Goal: Task Accomplishment & Management: Manage account settings

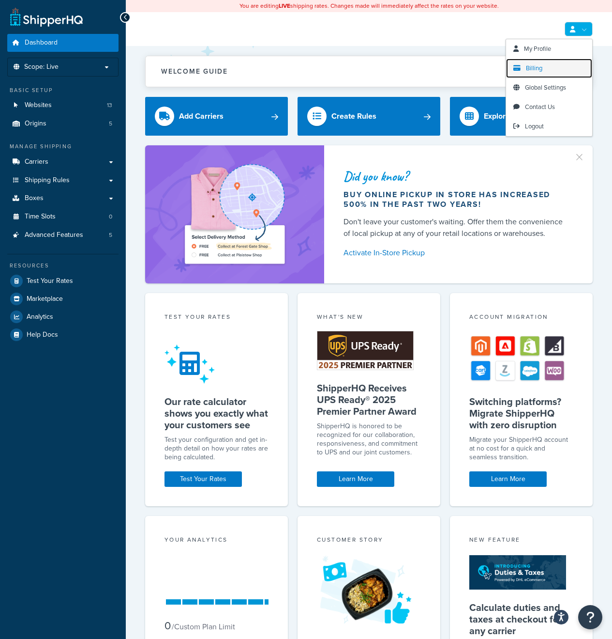
click at [536, 68] on span "Billing" at bounding box center [534, 67] width 16 height 9
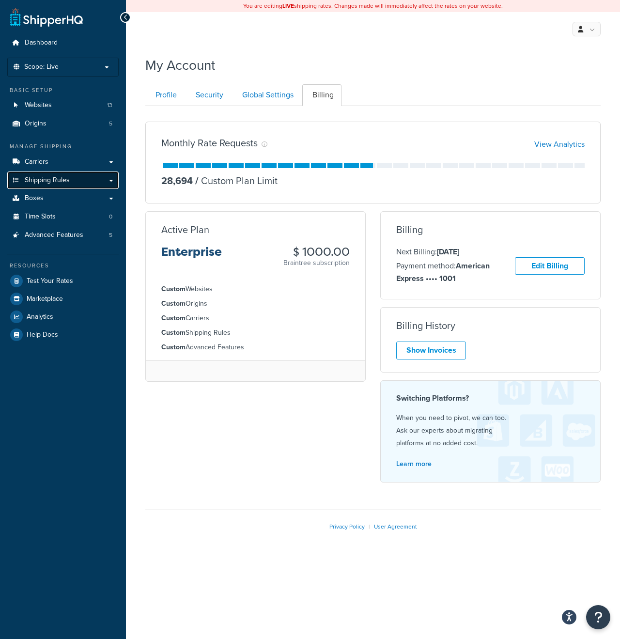
click at [112, 179] on link "Shipping Rules" at bounding box center [62, 180] width 111 height 18
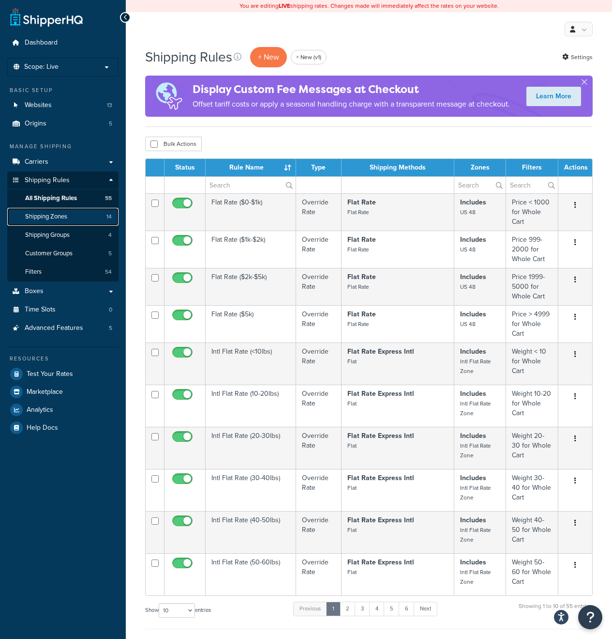
click at [81, 218] on link "Shipping Zones 14" at bounding box center [62, 217] width 111 height 18
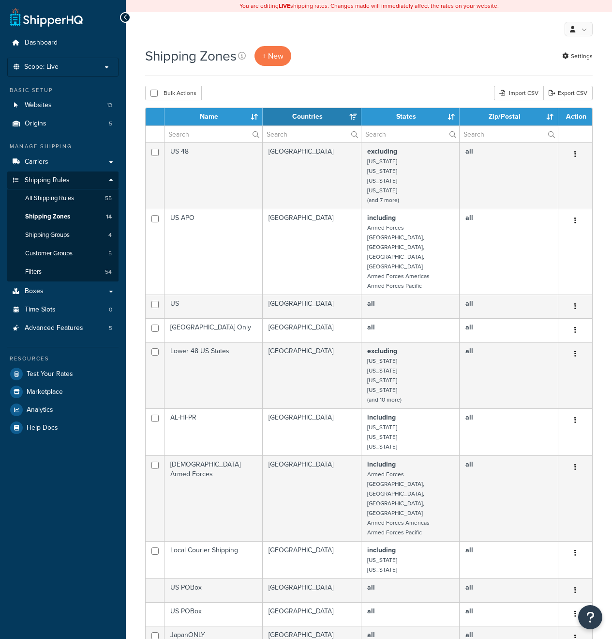
select select "15"
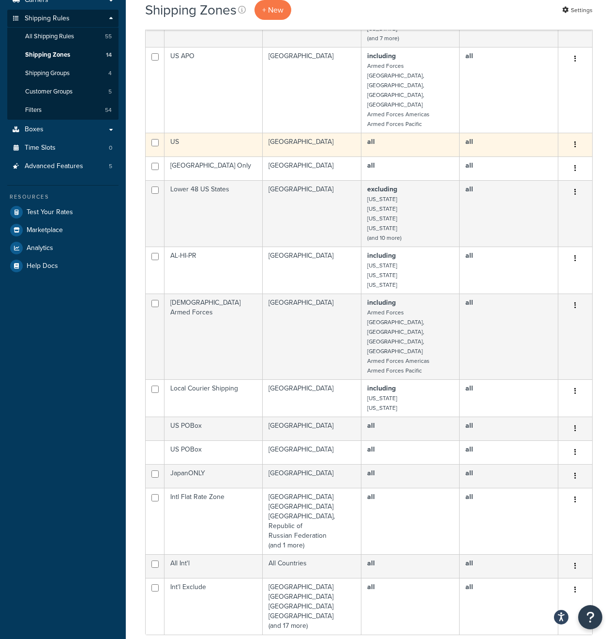
scroll to position [163, 0]
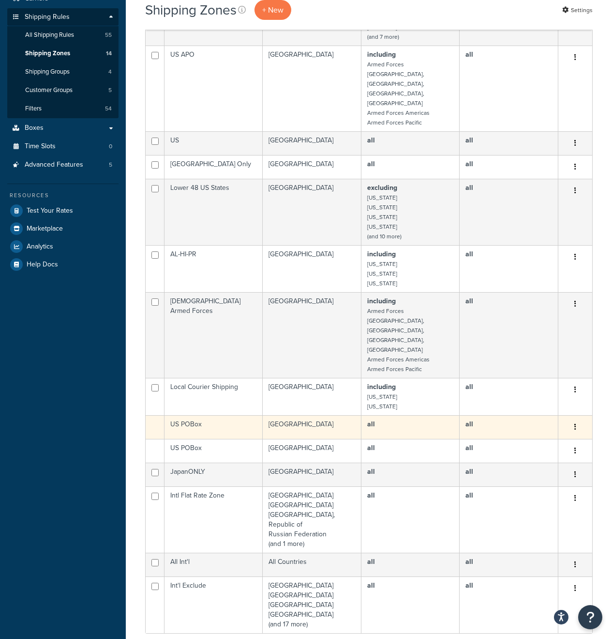
click at [333, 415] on td "United States" at bounding box center [312, 427] width 99 height 24
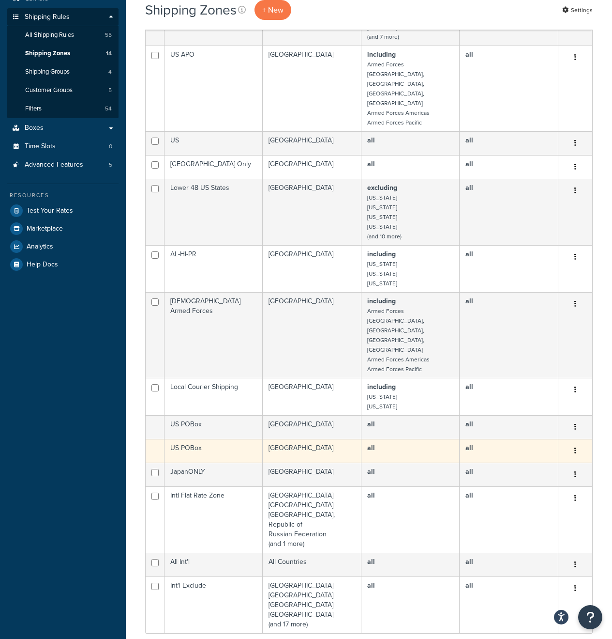
click at [337, 439] on td "United States" at bounding box center [312, 451] width 99 height 24
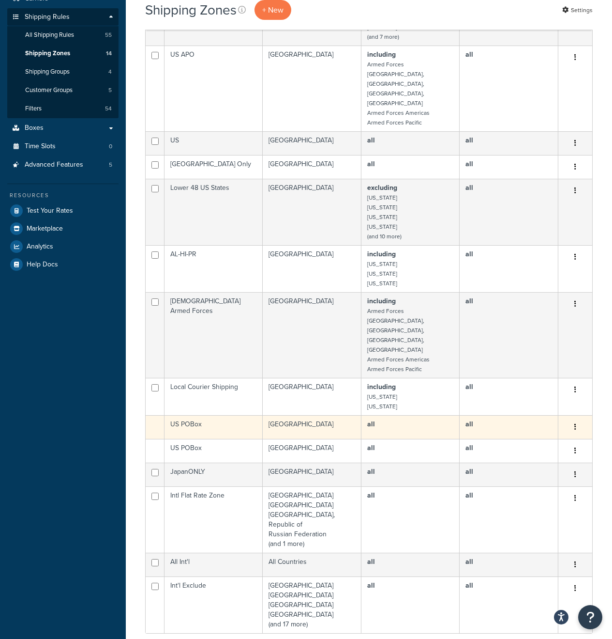
click at [339, 415] on td "United States" at bounding box center [312, 427] width 99 height 24
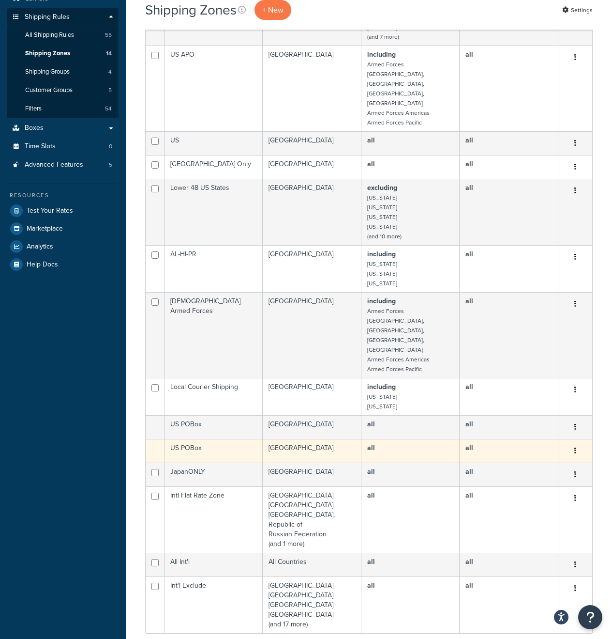
click at [351, 439] on td "United States" at bounding box center [312, 451] width 99 height 24
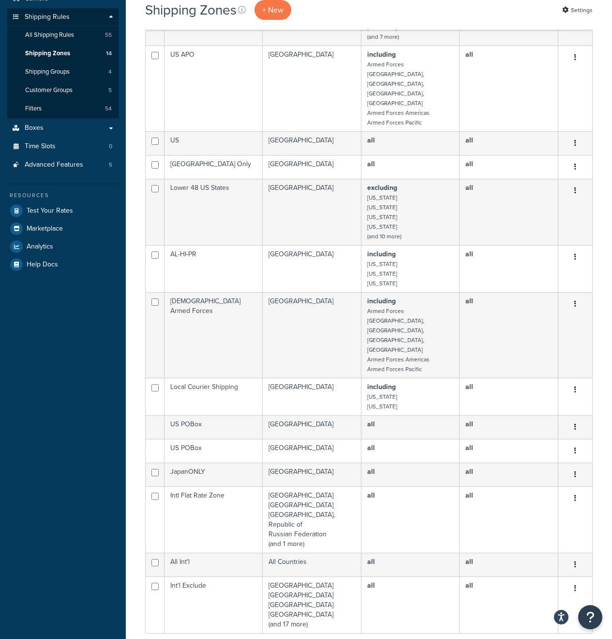
click at [66, 416] on div "Dashboard Scope: Live Development Integration Test Basic Setup Websites 13 Orig…" at bounding box center [63, 405] width 126 height 1137
